Goal: Task Accomplishment & Management: Manage account settings

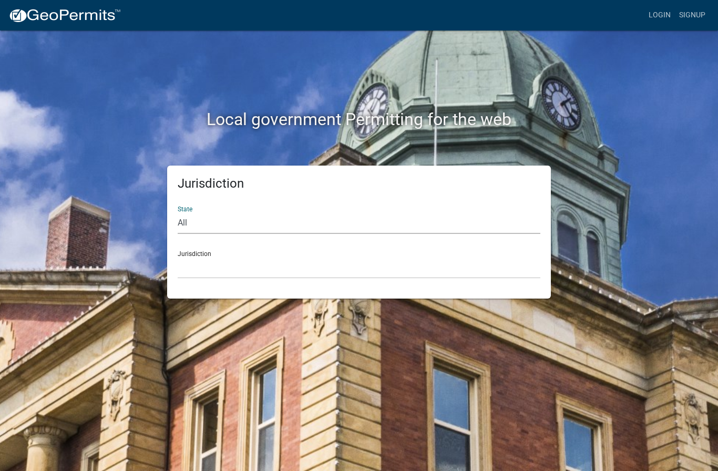
select select "[US_STATE]"
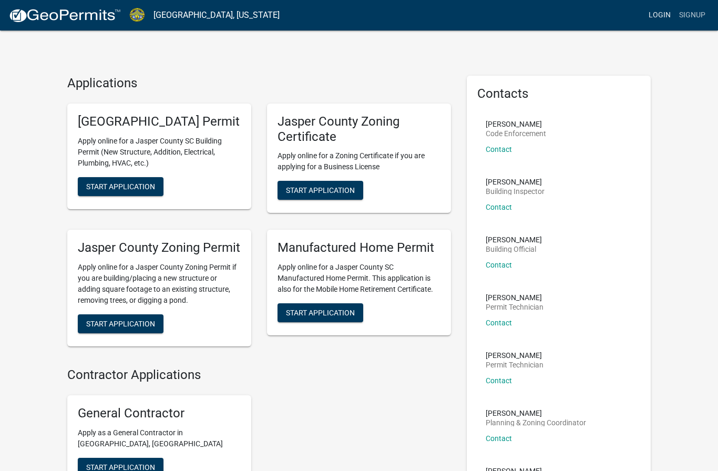
click at [664, 15] on link "Login" at bounding box center [660, 15] width 30 height 20
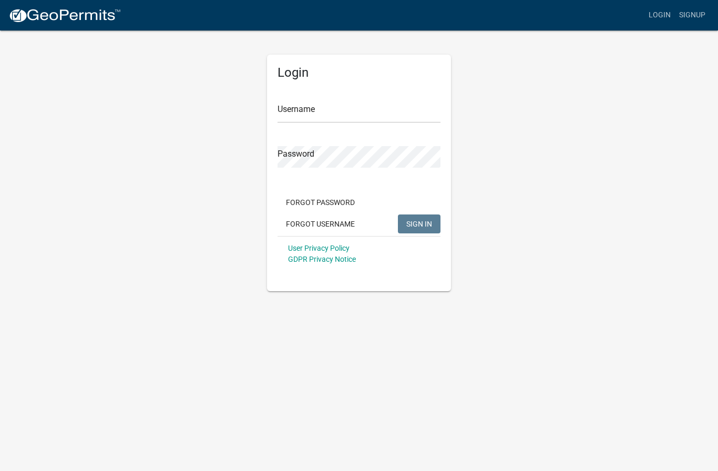
click at [291, 125] on form "Username Password Forgot Password Forgot Username SIGN IN User Privacy Policy G…" at bounding box center [359, 179] width 163 height 185
click at [290, 119] on input "Username" at bounding box center [359, 112] width 163 height 22
type input "Codeenforcement"
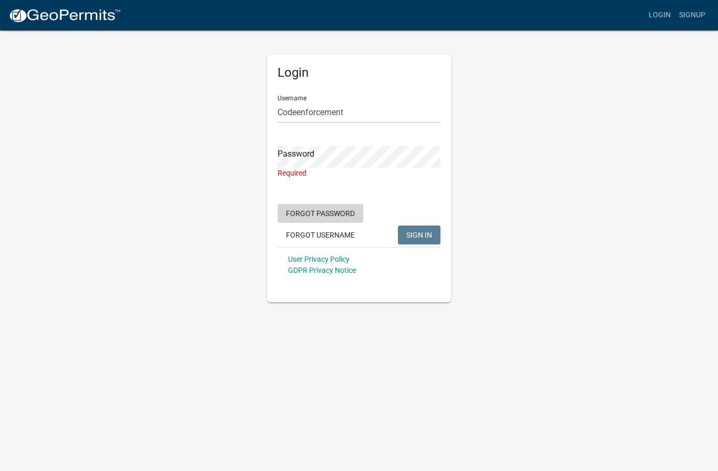
click at [337, 202] on form "Username Codeenforcement Password Required Forgot Password Forgot Username SIGN…" at bounding box center [359, 185] width 163 height 196
click at [334, 214] on button "Forgot Password" at bounding box center [321, 213] width 86 height 19
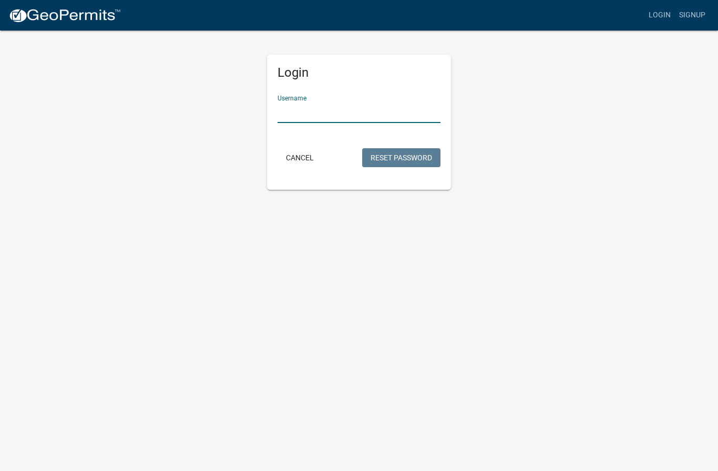
click at [303, 116] on input "Username" at bounding box center [359, 112] width 163 height 22
click at [401, 157] on button "Reset Password" at bounding box center [401, 157] width 78 height 19
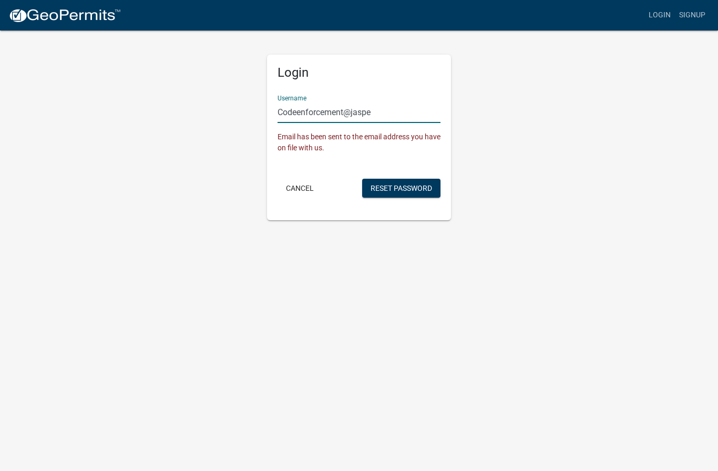
type input "Codeenforcement@jasper"
